Goal: Information Seeking & Learning: Compare options

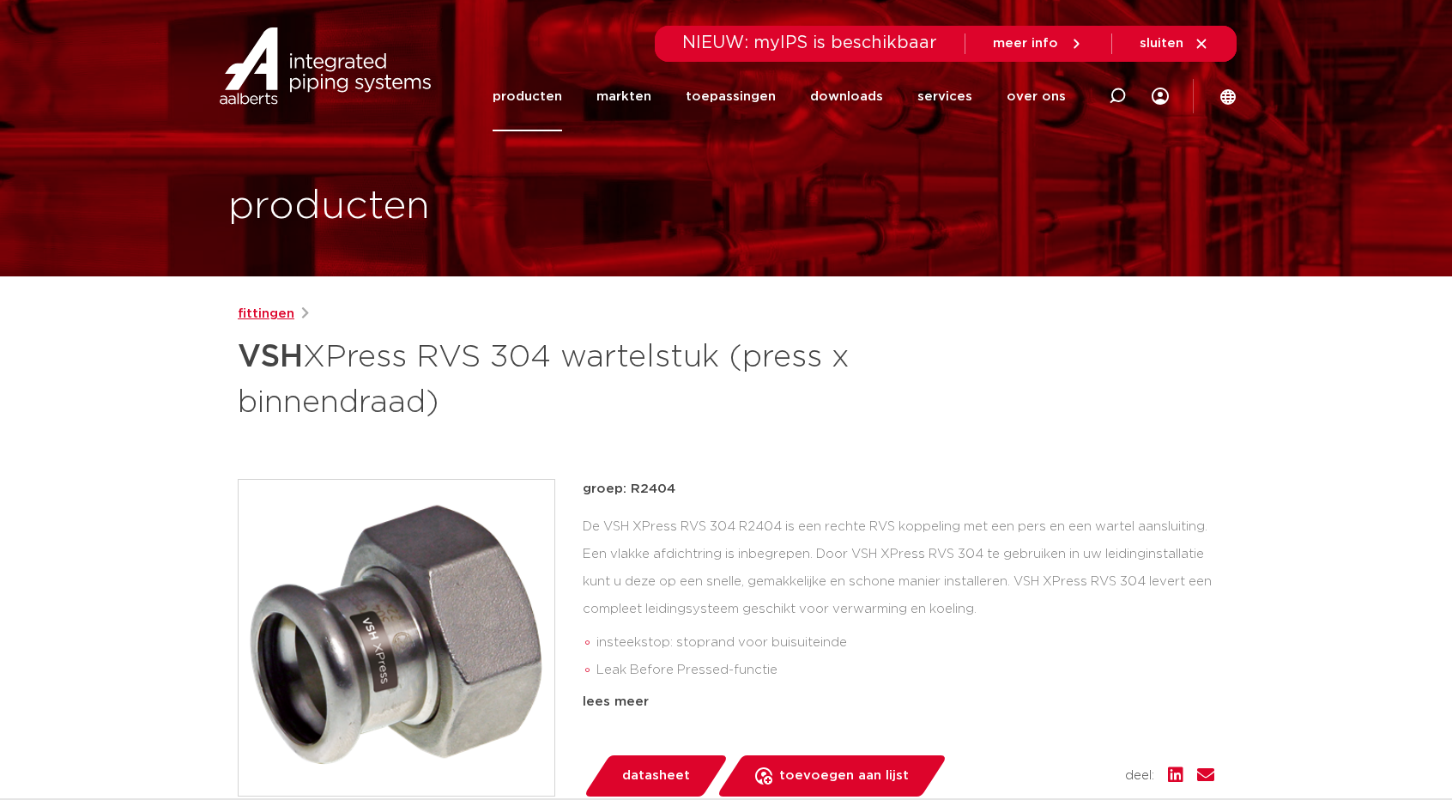
click at [251, 313] on link "fittingen" at bounding box center [266, 314] width 57 height 21
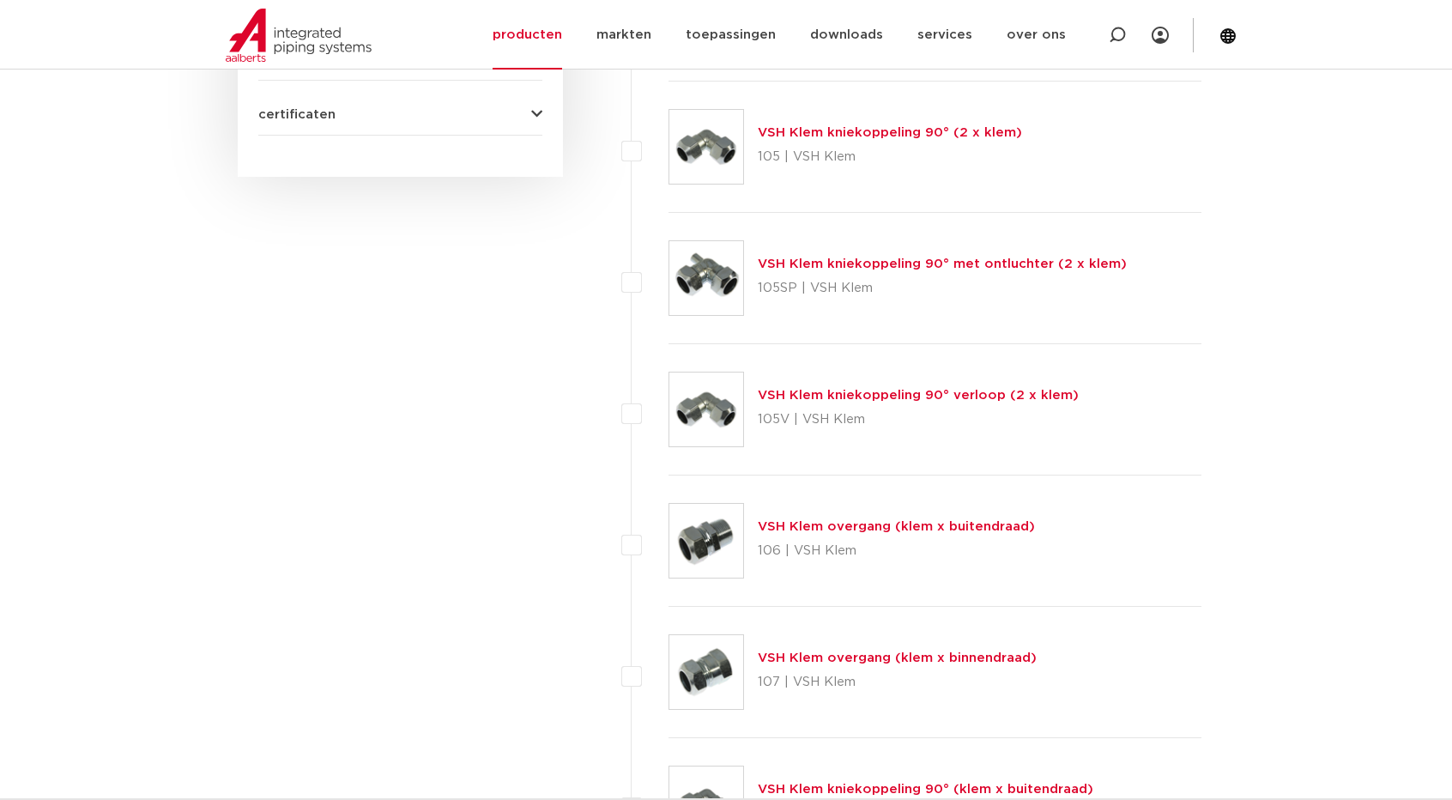
scroll to position [858, 0]
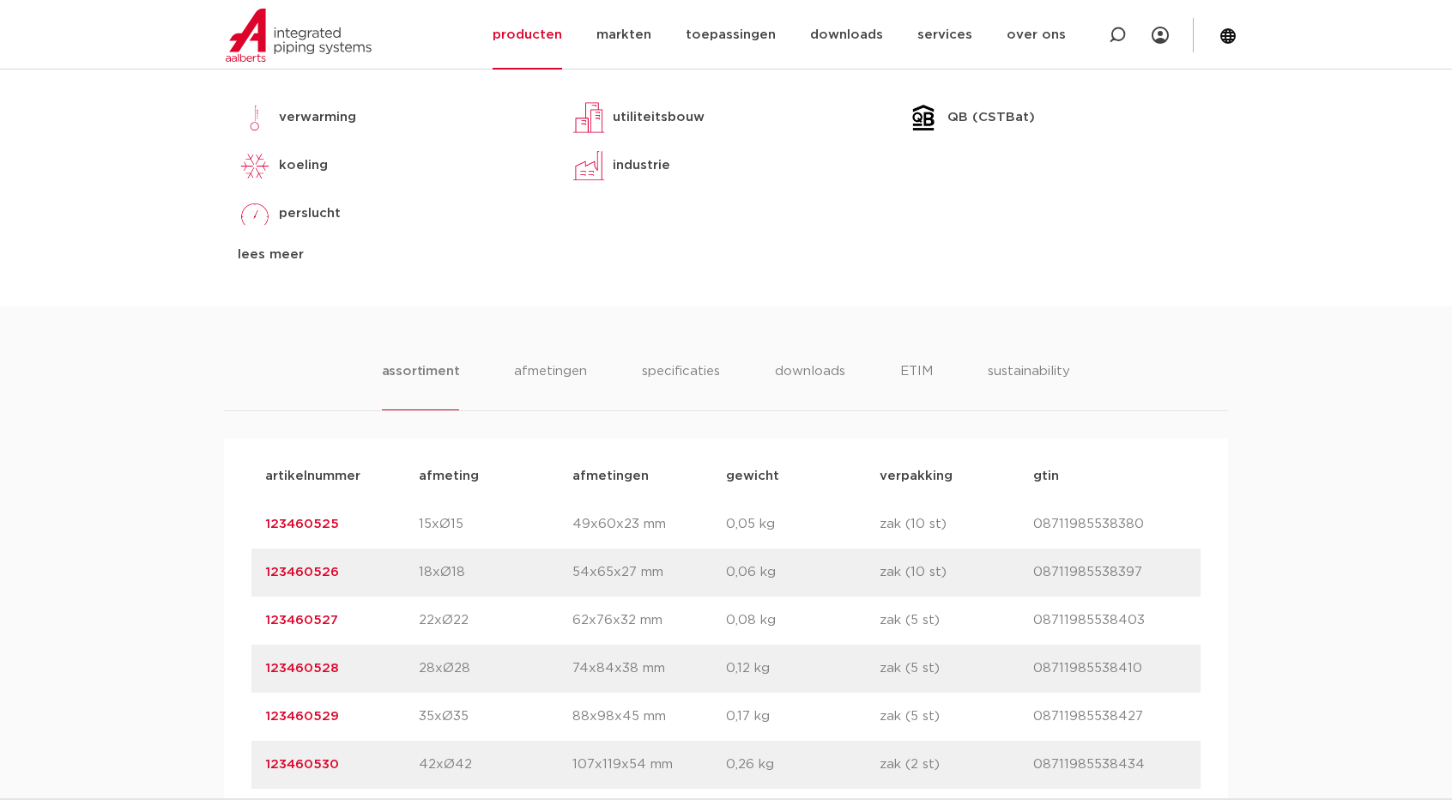
scroll to position [858, 0]
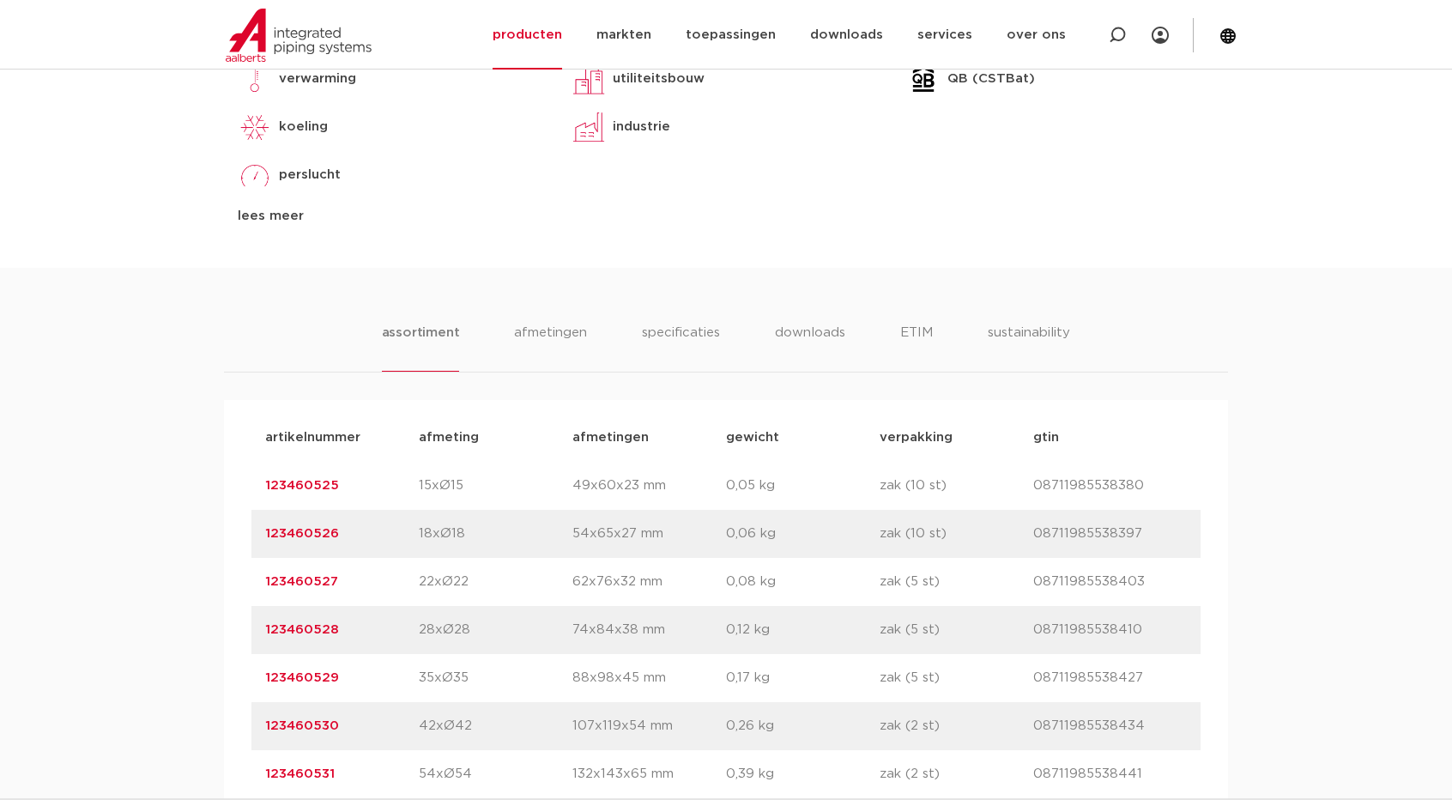
click at [415, 334] on li "assortiment" at bounding box center [421, 347] width 78 height 49
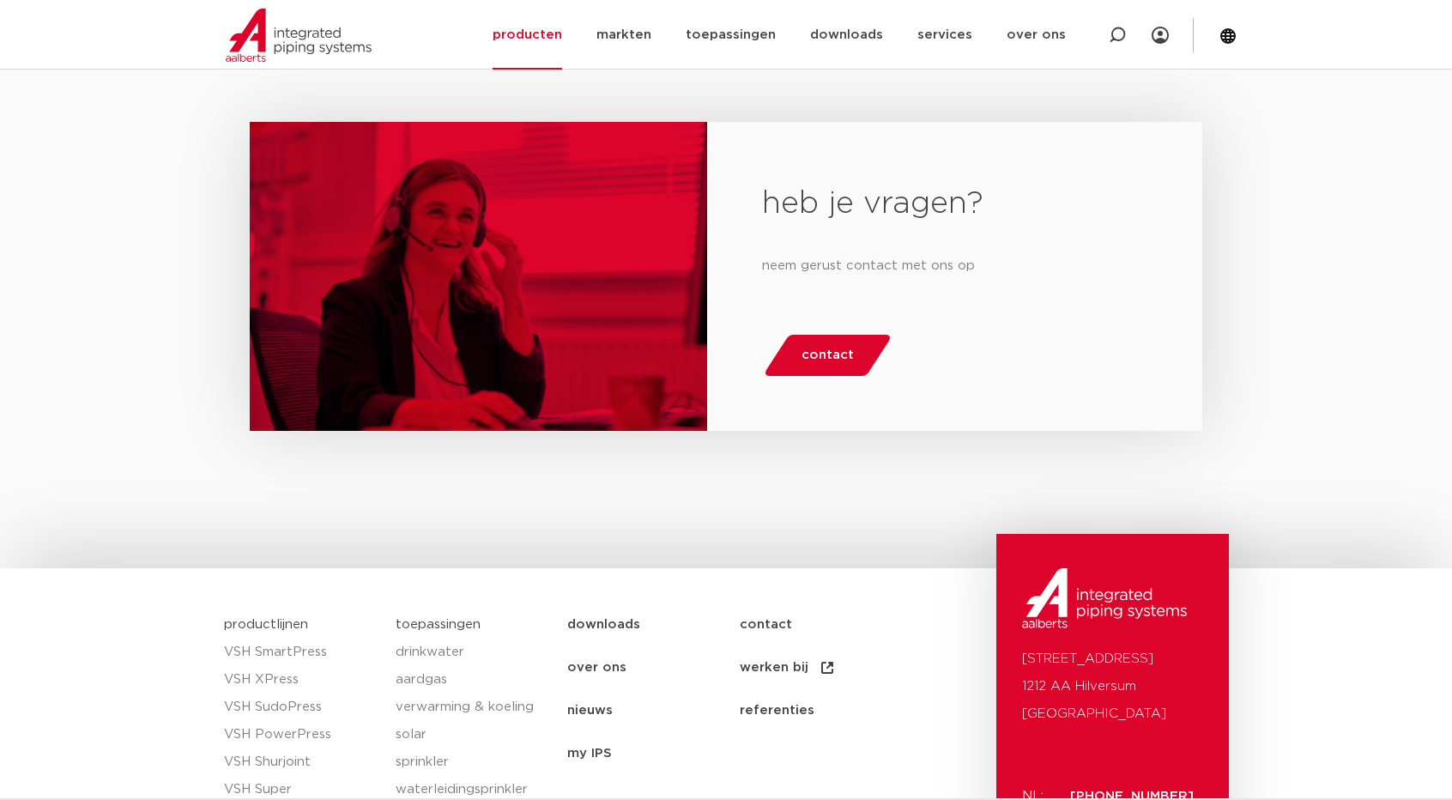
scroll to position [2047, 0]
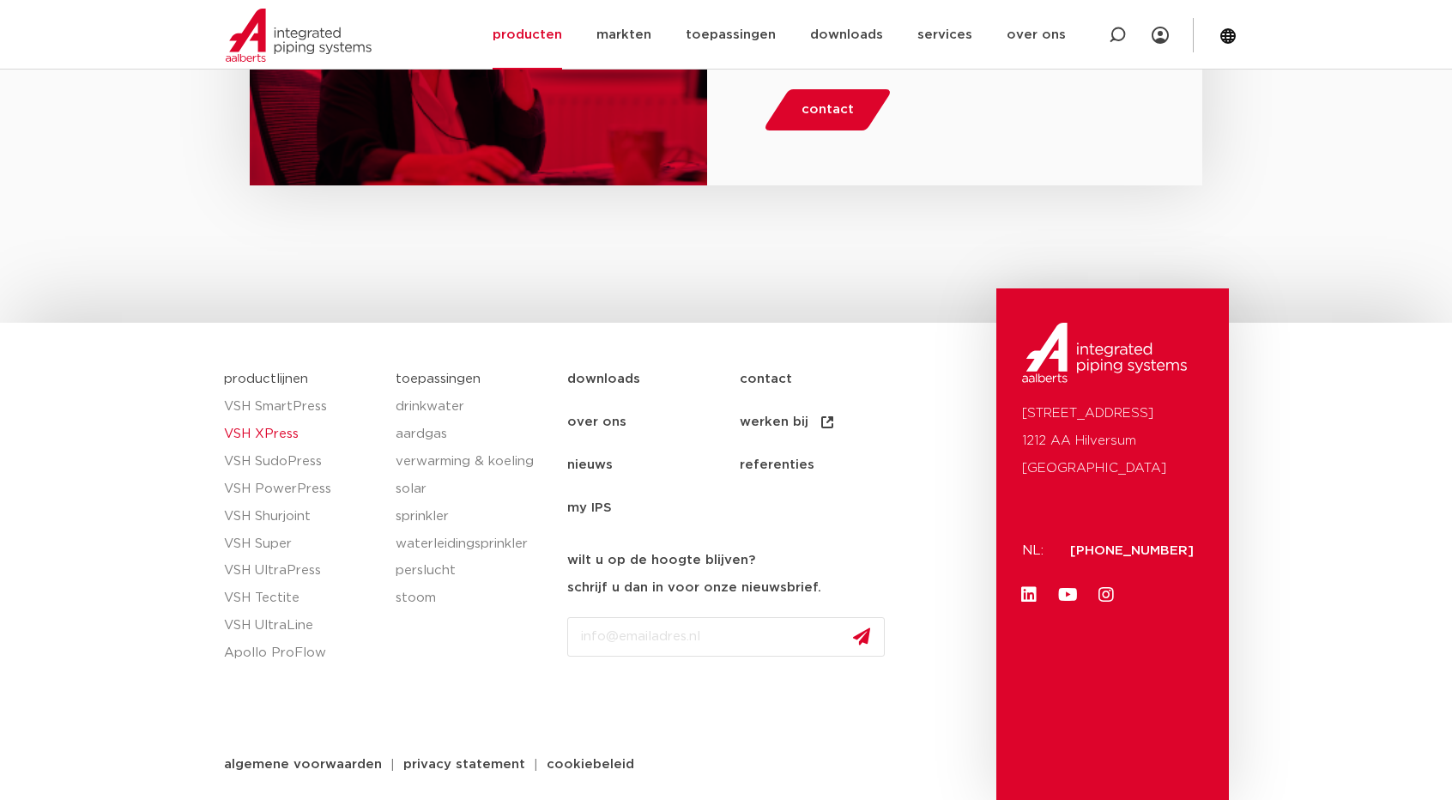
click at [284, 440] on link "VSH XPress" at bounding box center [301, 433] width 154 height 27
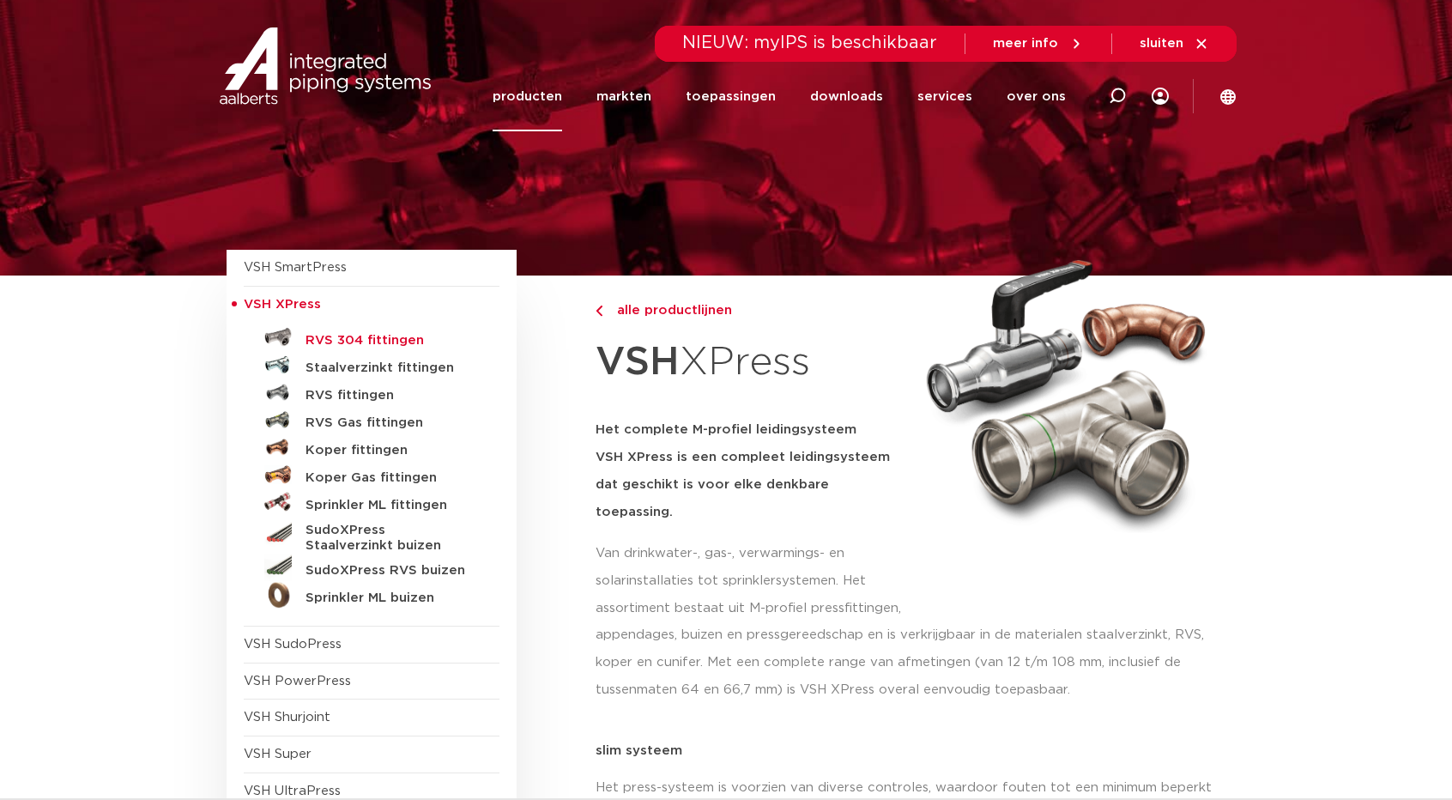
click at [364, 337] on h5 "RVS 304 fittingen" at bounding box center [390, 340] width 170 height 15
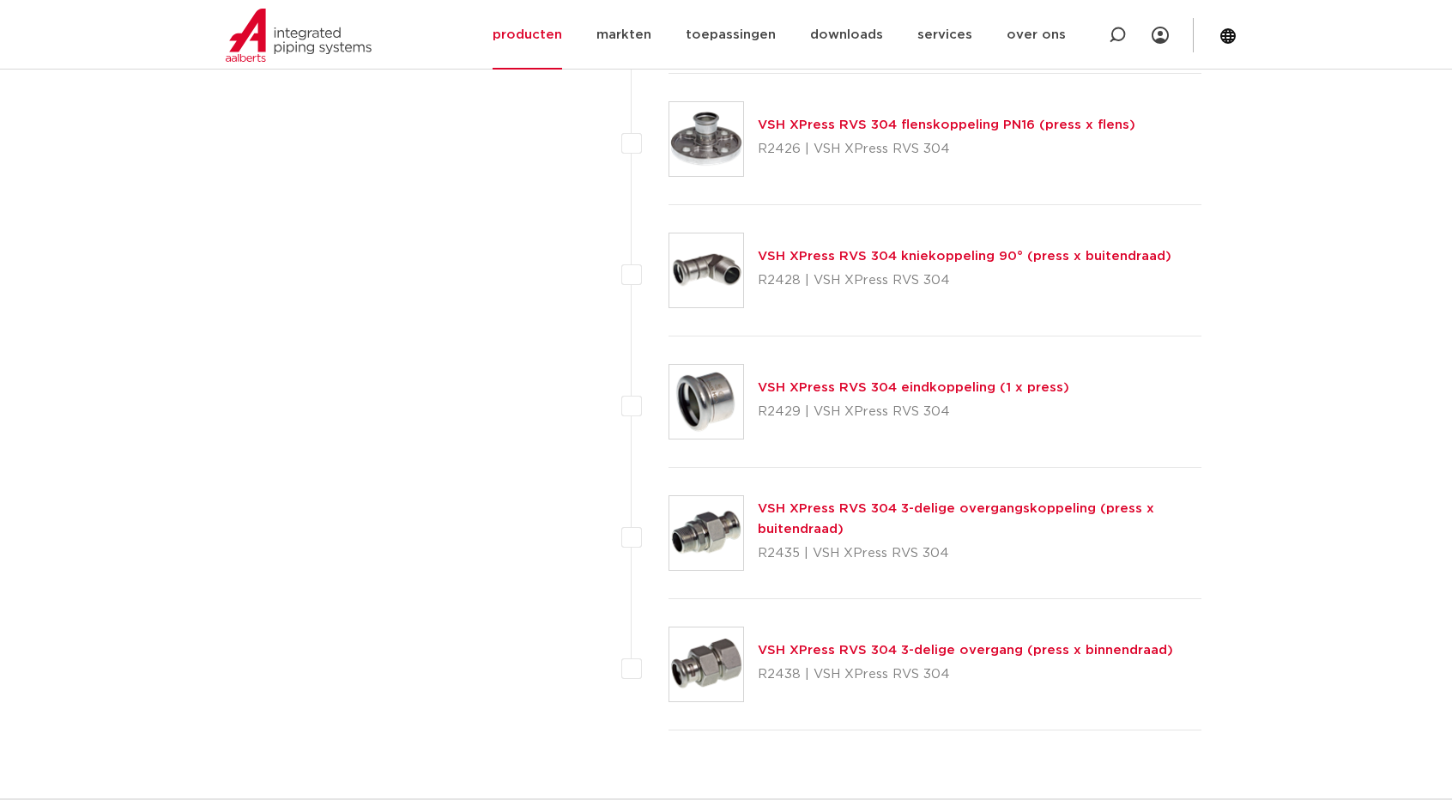
scroll to position [2317, 0]
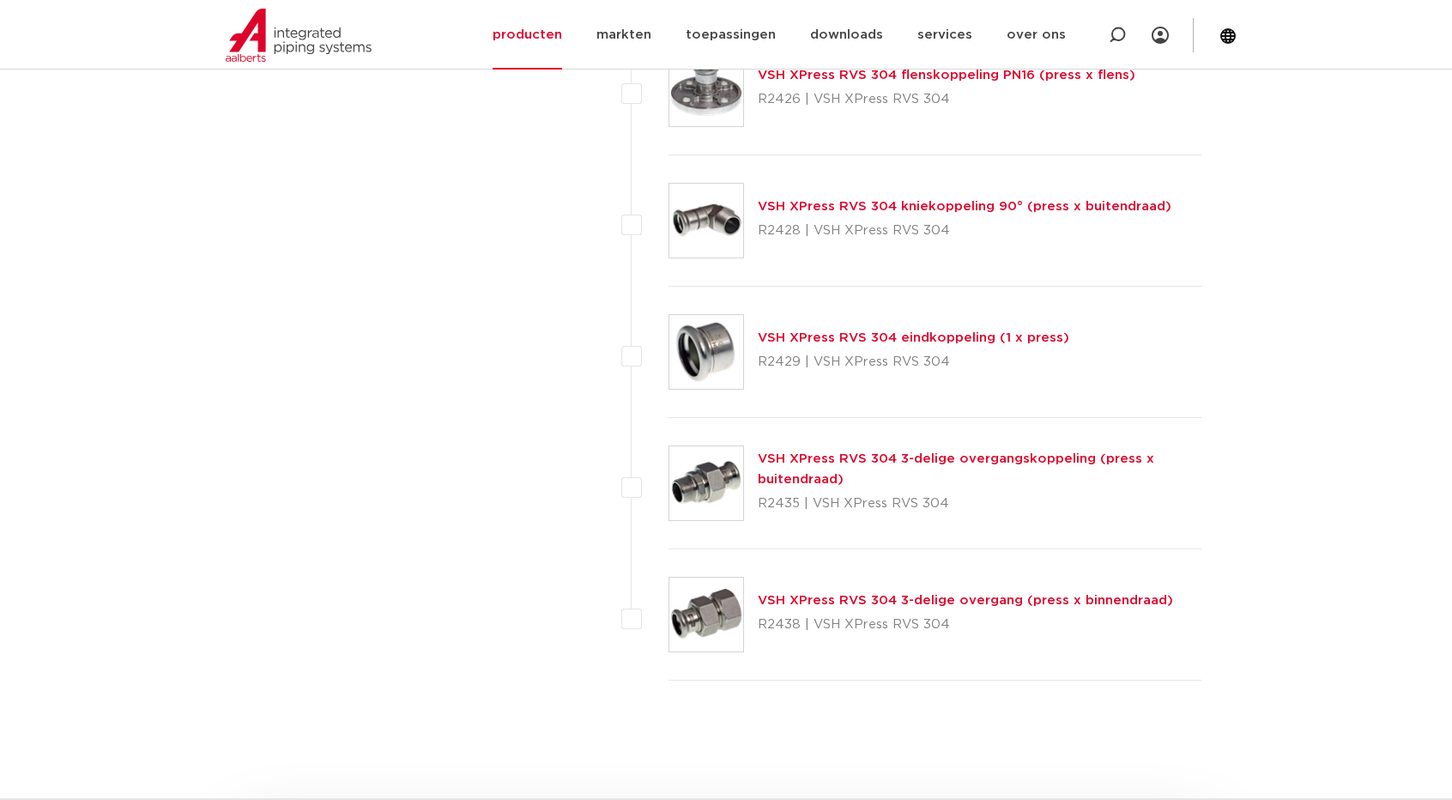
click at [941, 598] on link "VSH XPress RVS 304 3-delige overgang (press x binnendraad)" at bounding box center [965, 600] width 415 height 13
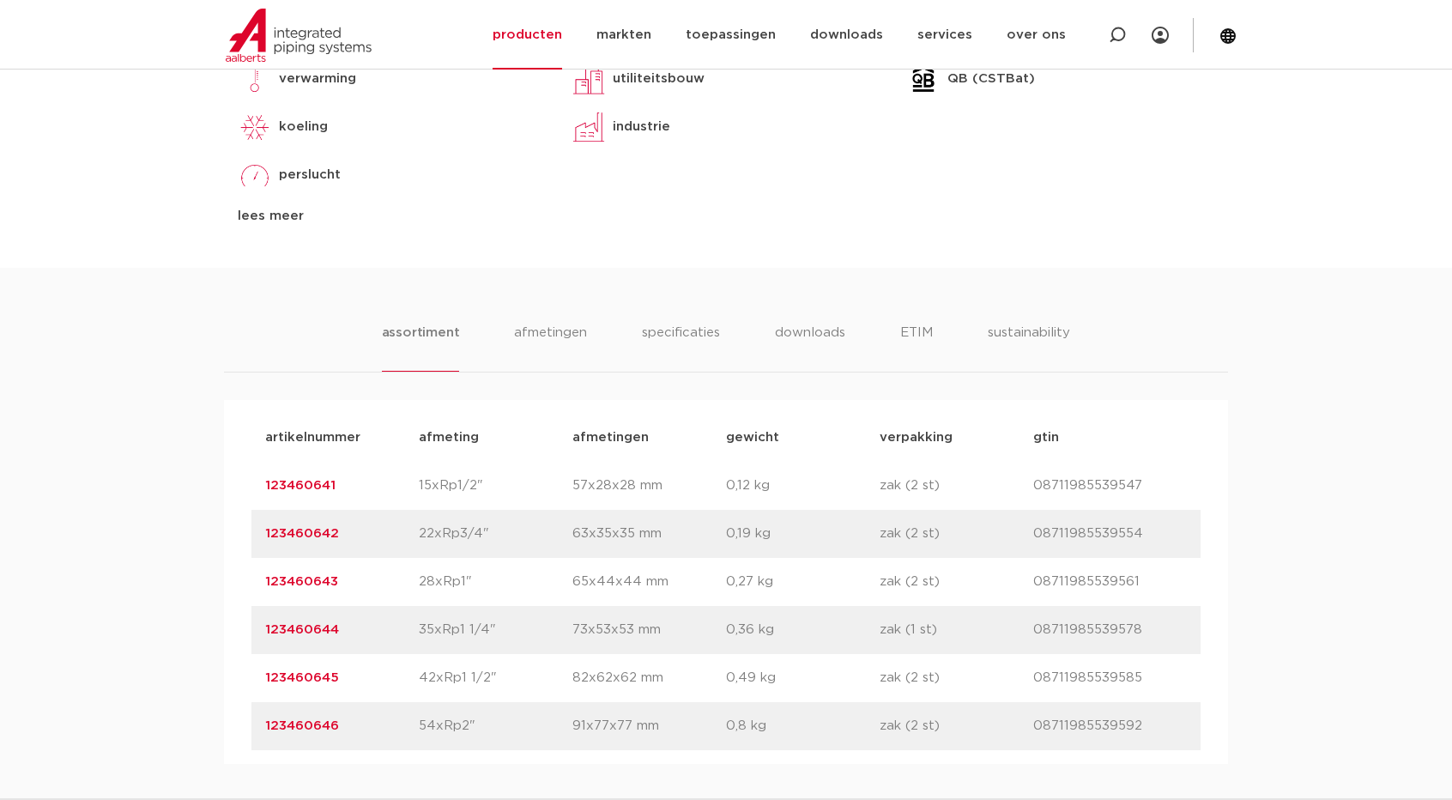
scroll to position [601, 0]
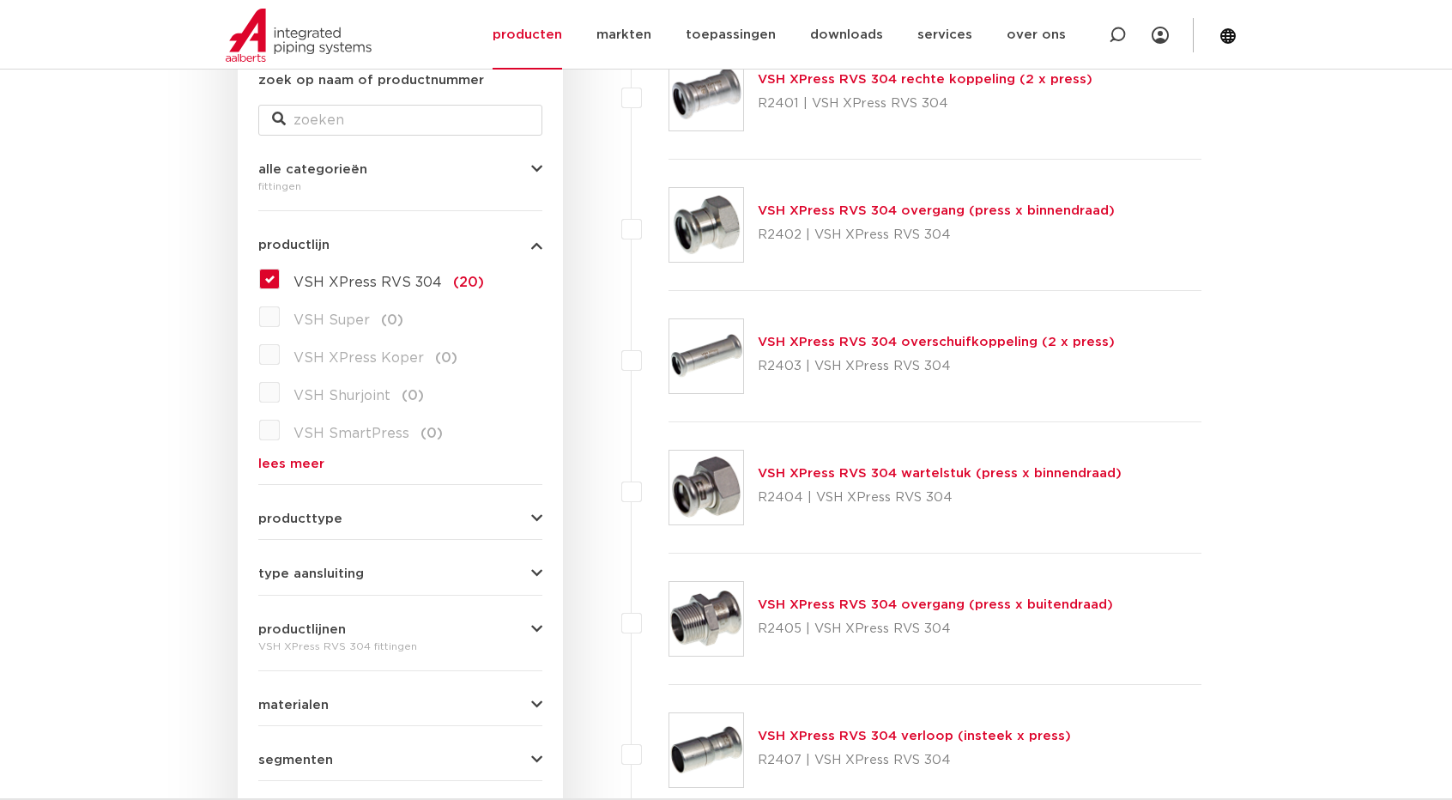
scroll to position [343, 0]
click at [930, 472] on link "VSH XPress RVS 304 wartelstuk (press x binnendraad)" at bounding box center [940, 473] width 364 height 13
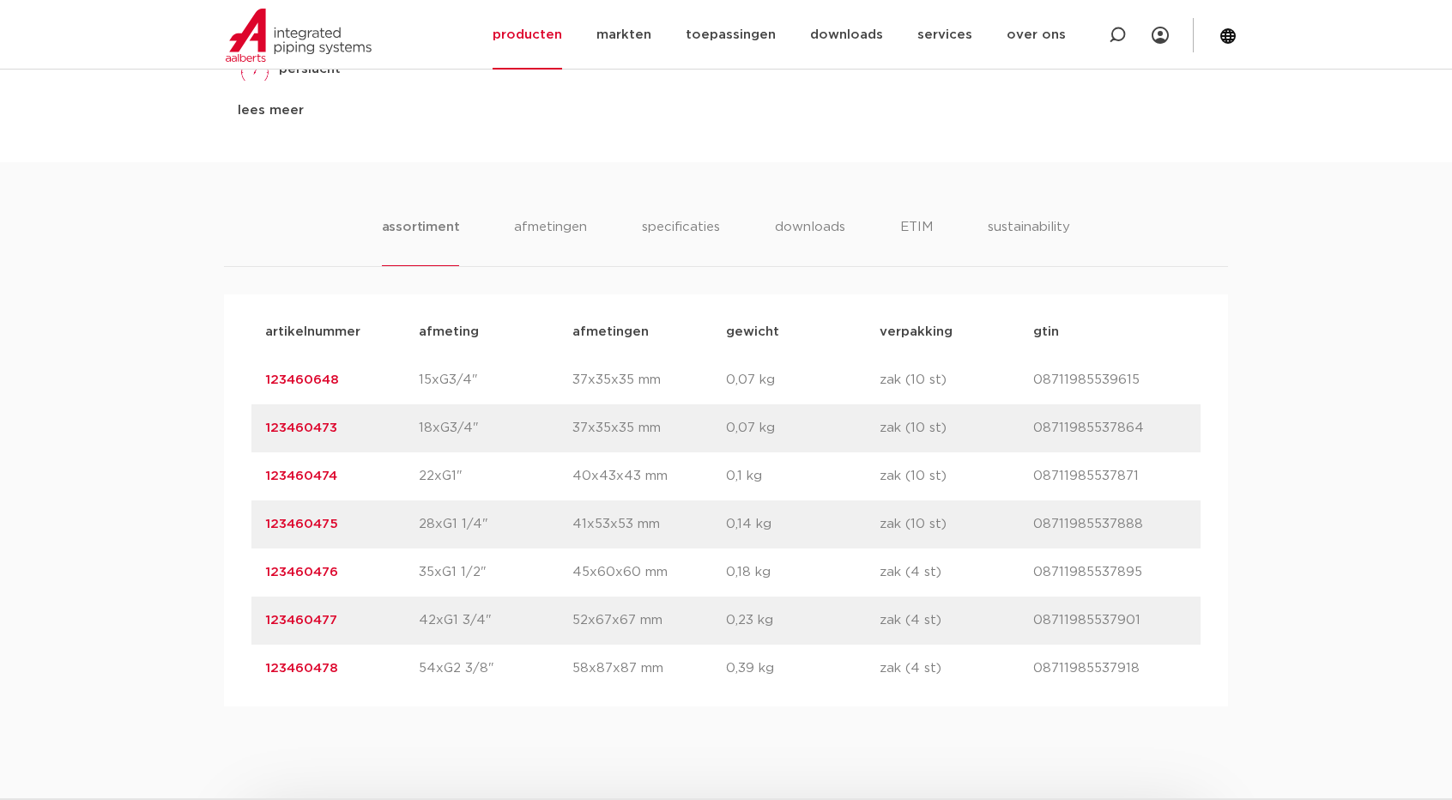
scroll to position [1030, 0]
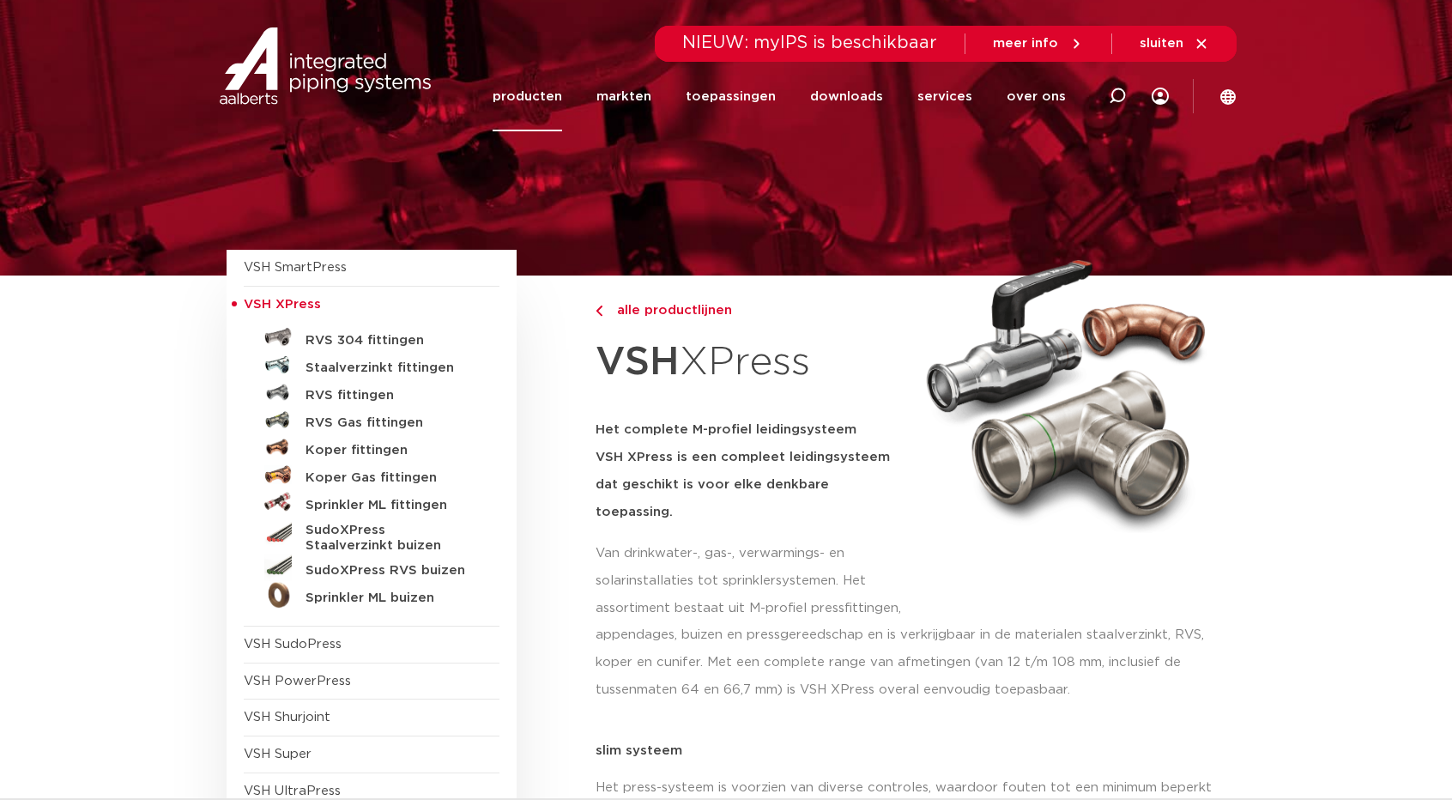
click at [391, 385] on link "RVS fittingen" at bounding box center [372, 391] width 256 height 27
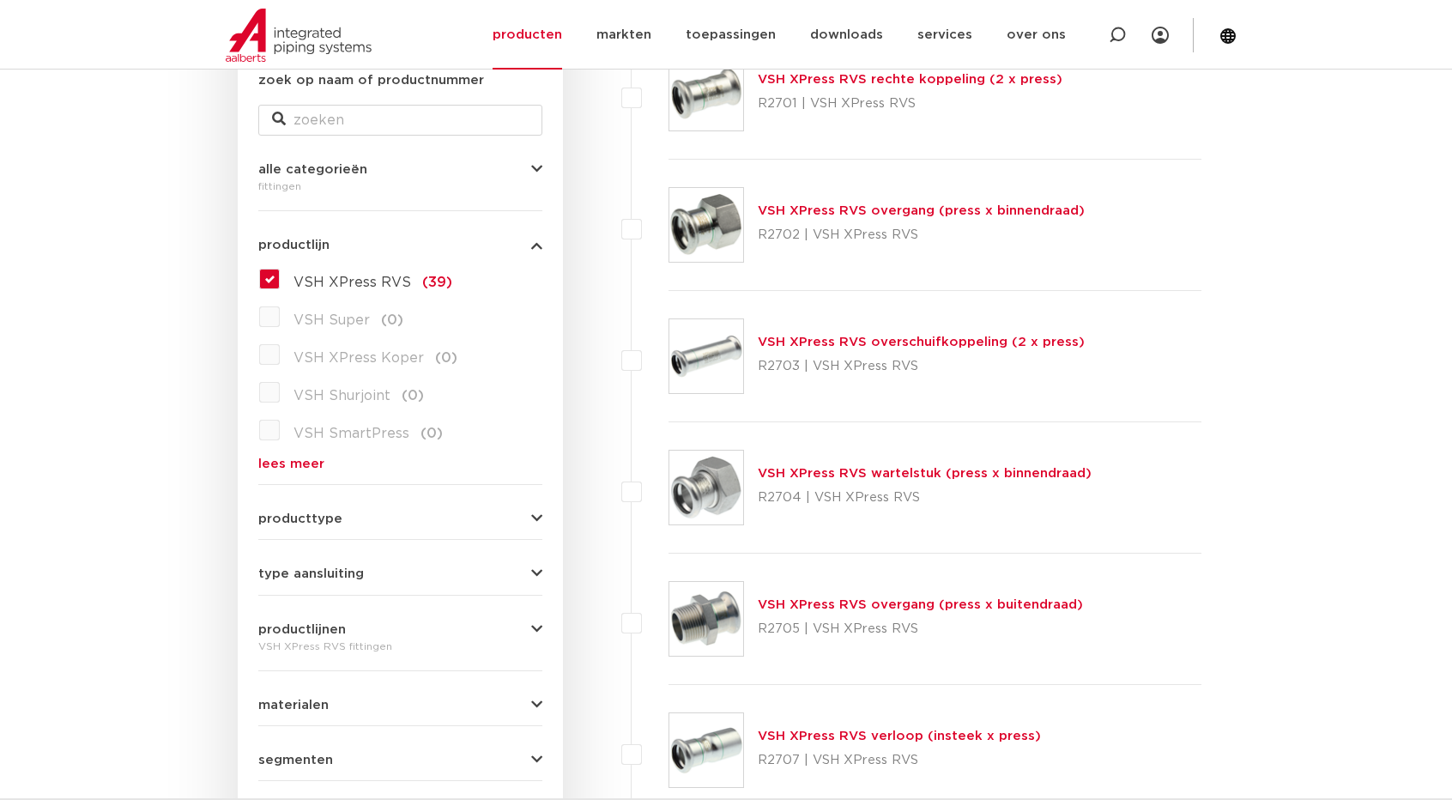
click at [995, 469] on link "VSH XPress RVS wartelstuk (press x binnendraad)" at bounding box center [925, 473] width 334 height 13
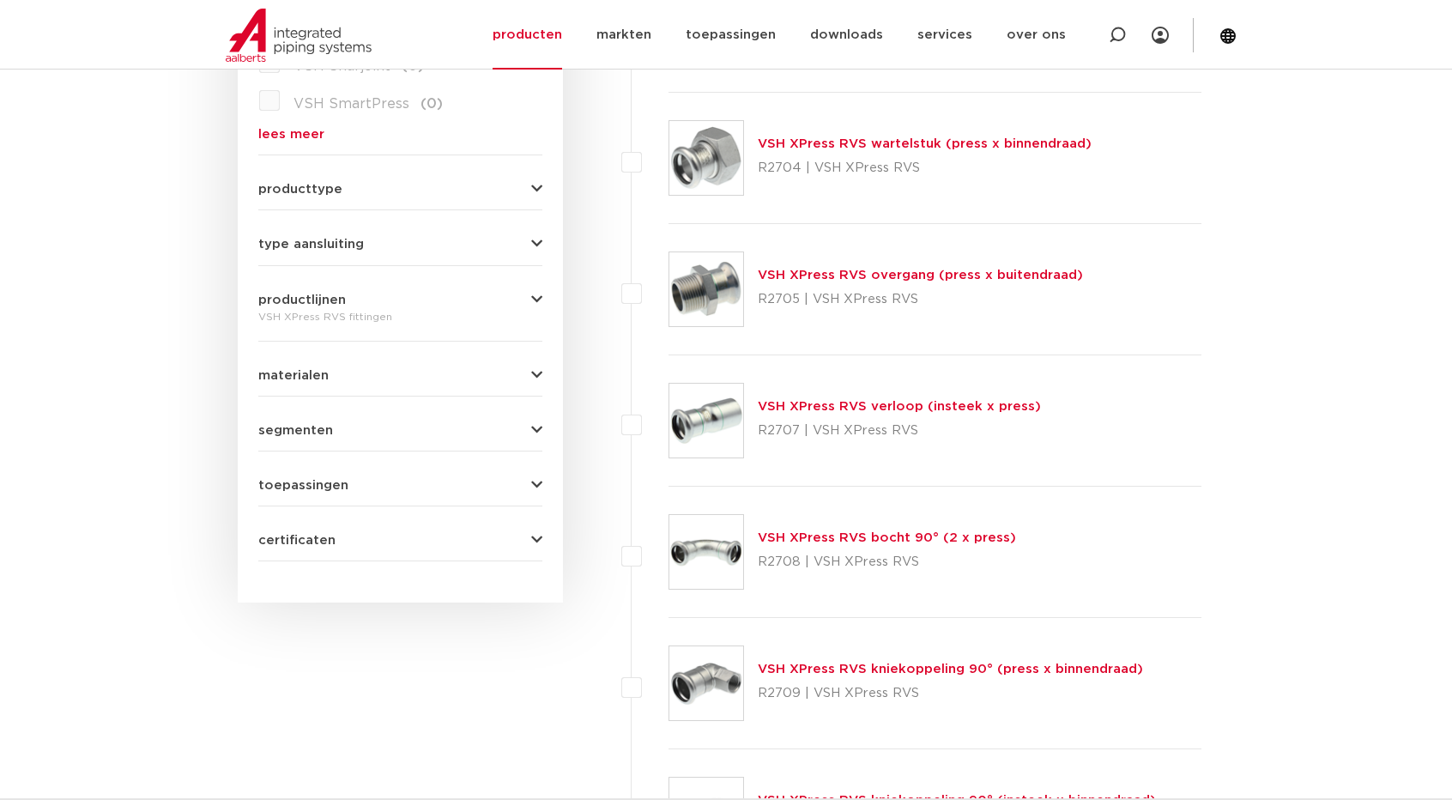
scroll to position [686, 0]
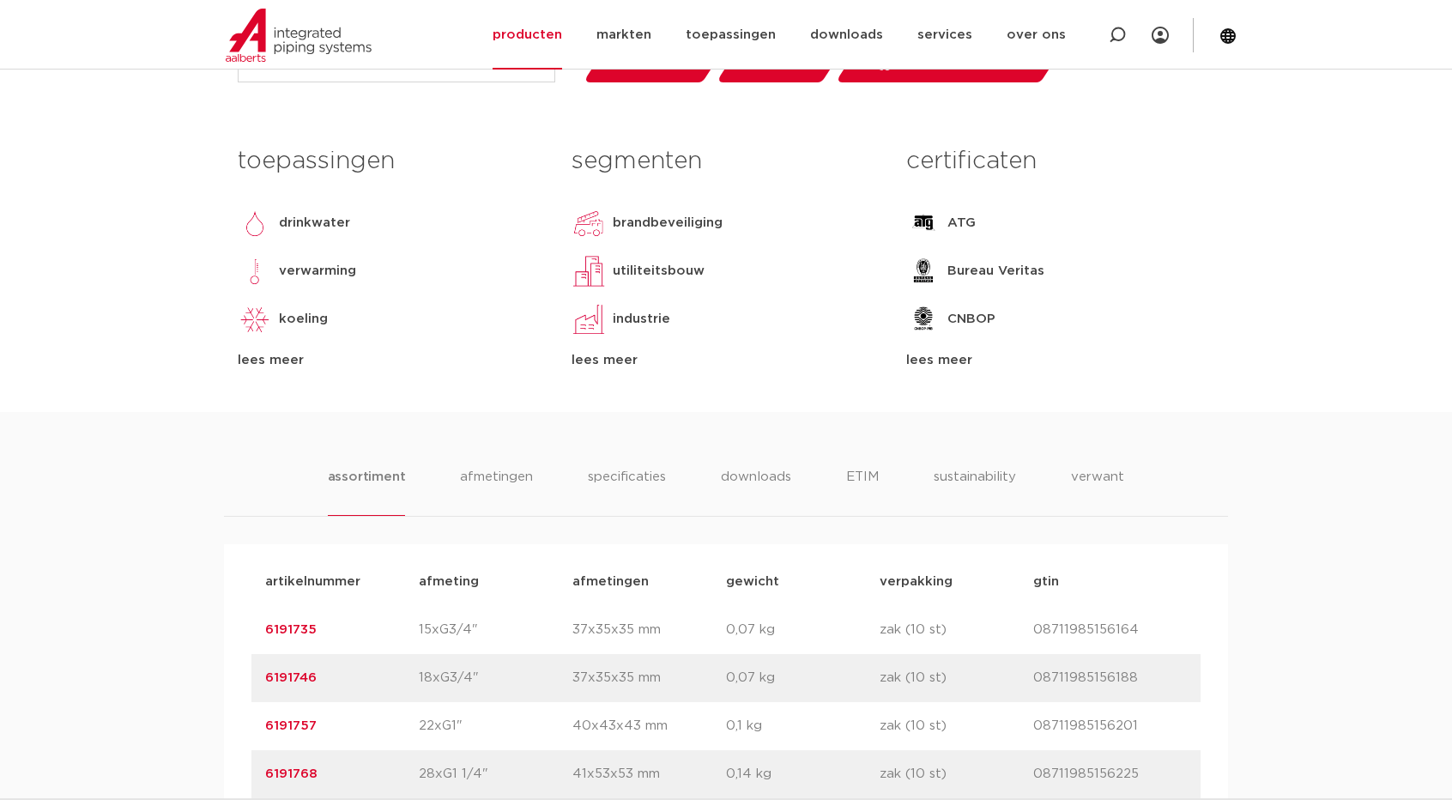
scroll to position [772, 0]
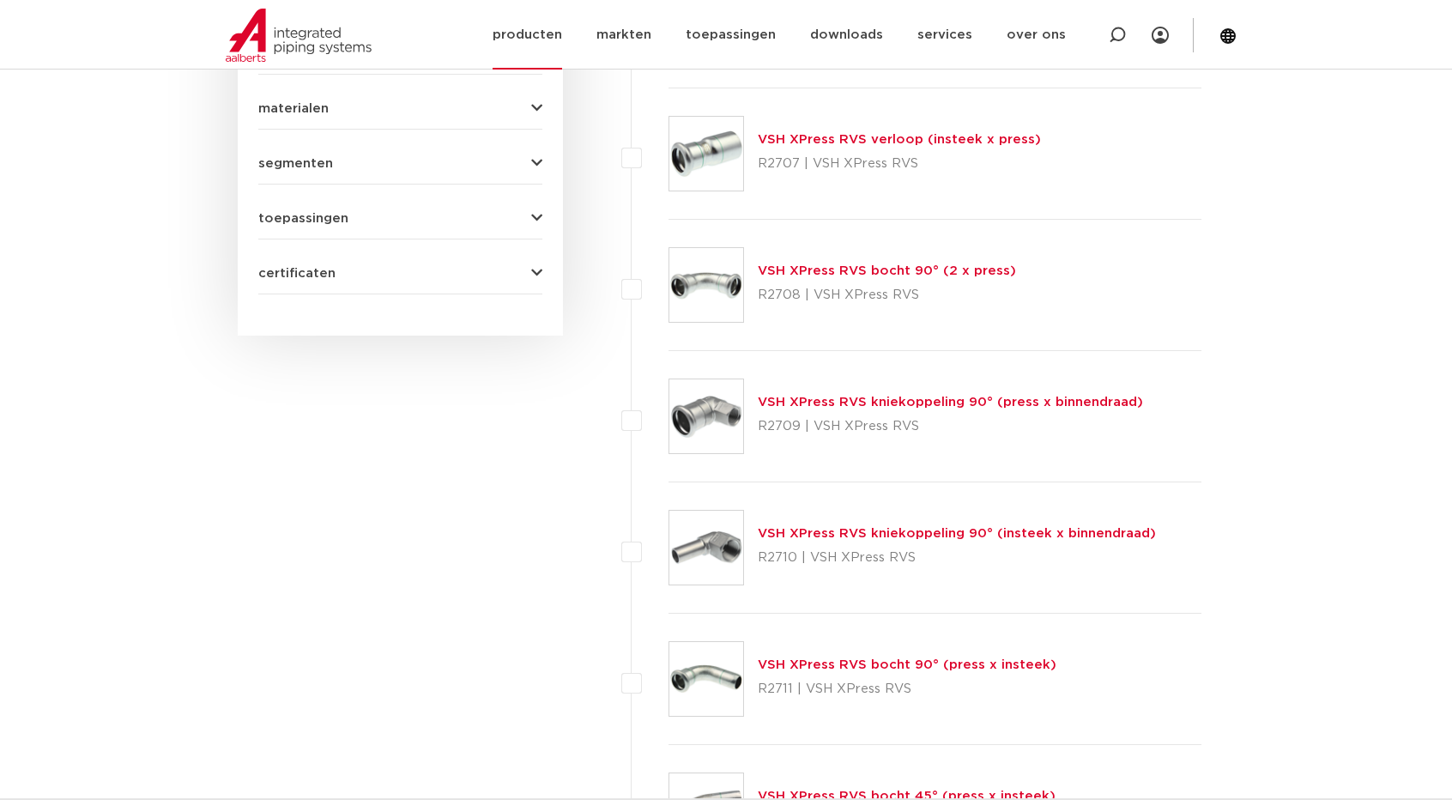
scroll to position [944, 0]
